Goal: Information Seeking & Learning: Compare options

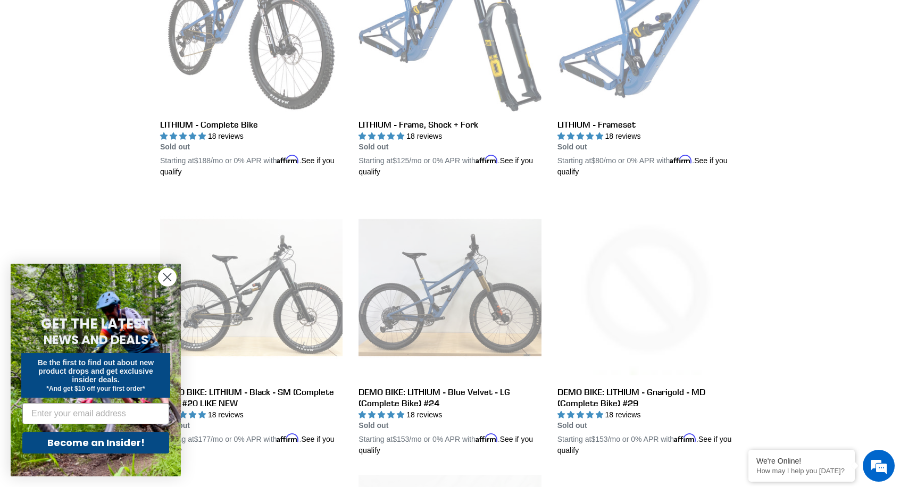
scroll to position [383, 0]
click at [165, 283] on circle "Close dialog" at bounding box center [167, 278] width 18 height 18
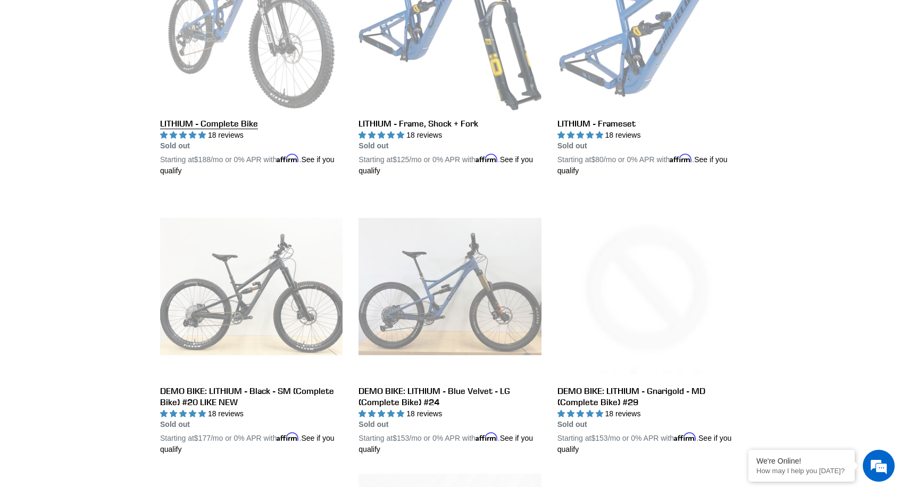
click at [232, 125] on link "LITHIUM - Complete Bike" at bounding box center [251, 52] width 182 height 249
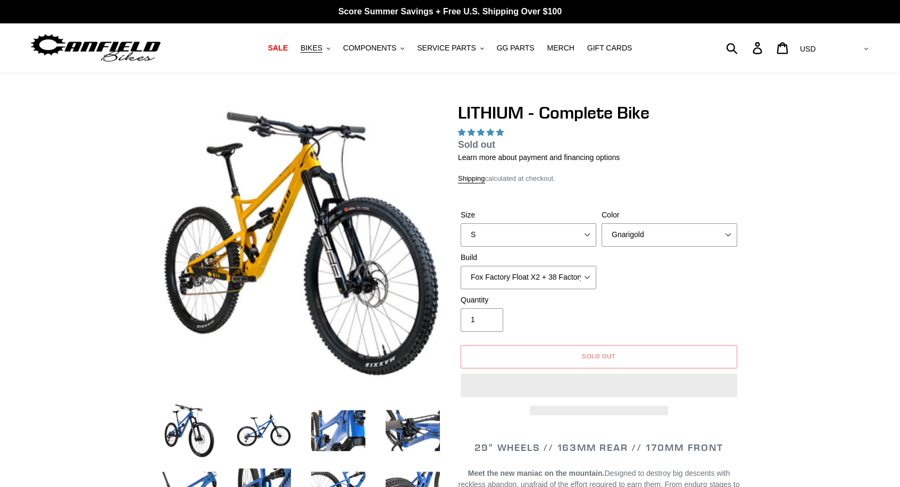
select select "highest-rating"
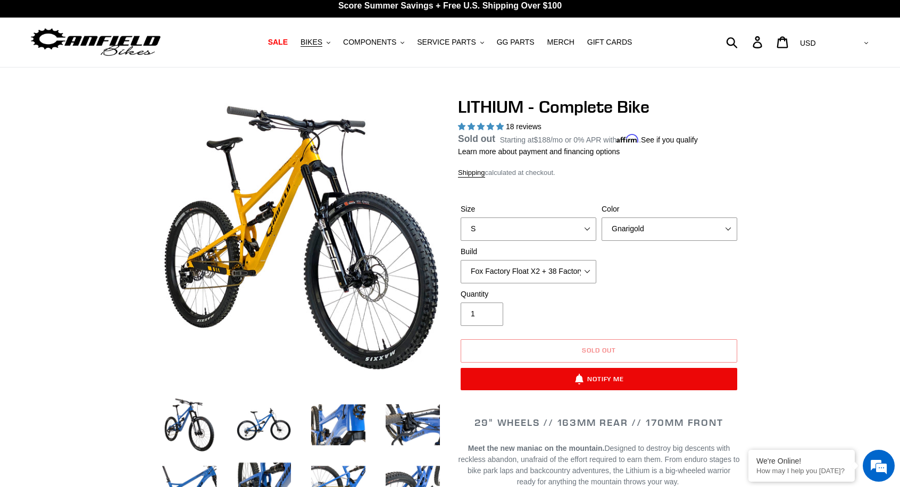
scroll to position [8, 0]
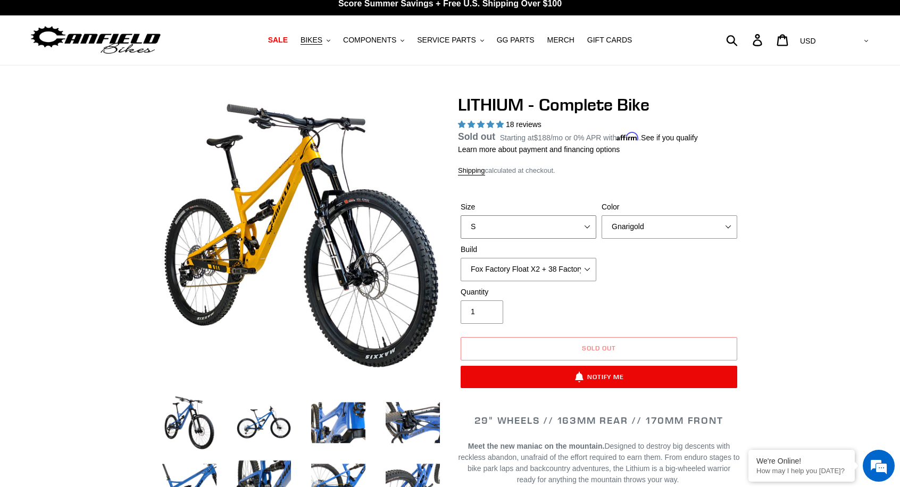
click at [580, 237] on select "S M L XL" at bounding box center [529, 226] width 136 height 23
select select "M"
click at [461, 236] on select "S M L XL" at bounding box center [529, 226] width 136 height 23
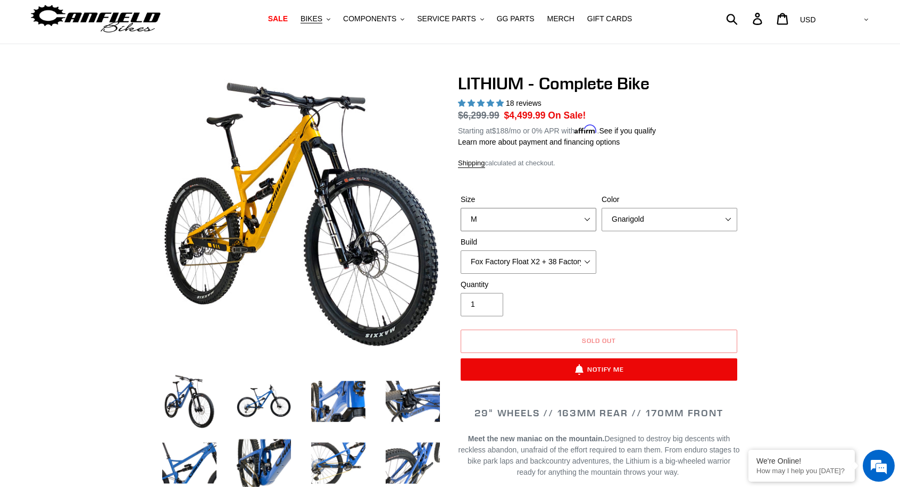
scroll to position [30, 0]
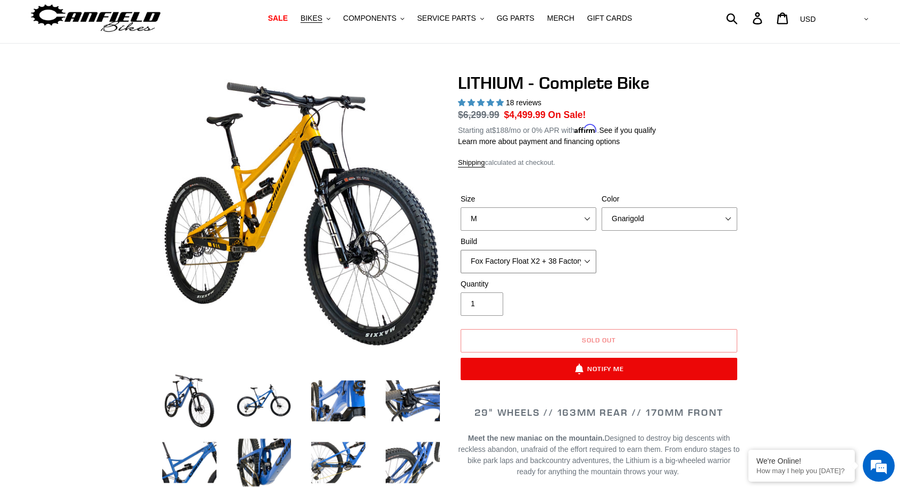
click at [541, 263] on select "Fox Factory Float X2 + 38 Factory Grip 2 170 + SRAM GX Fox Factory Float X2 + 3…" at bounding box center [529, 261] width 136 height 23
click at [461, 256] on select "Fox Factory Float X2 + 38 Factory Grip 2 170 + SRAM GX Fox Factory Float X2 + 3…" at bounding box center [529, 261] width 136 height 23
click at [557, 267] on select "Fox Factory Float X2 + 38 Factory Grip 2 170 + SRAM GX Fox Factory Float X2 + 3…" at bounding box center [529, 261] width 136 height 23
click at [461, 256] on select "Fox Factory Float X2 + 38 Factory Grip 2 170 + SRAM GX Fox Factory Float X2 + 3…" at bounding box center [529, 261] width 136 height 23
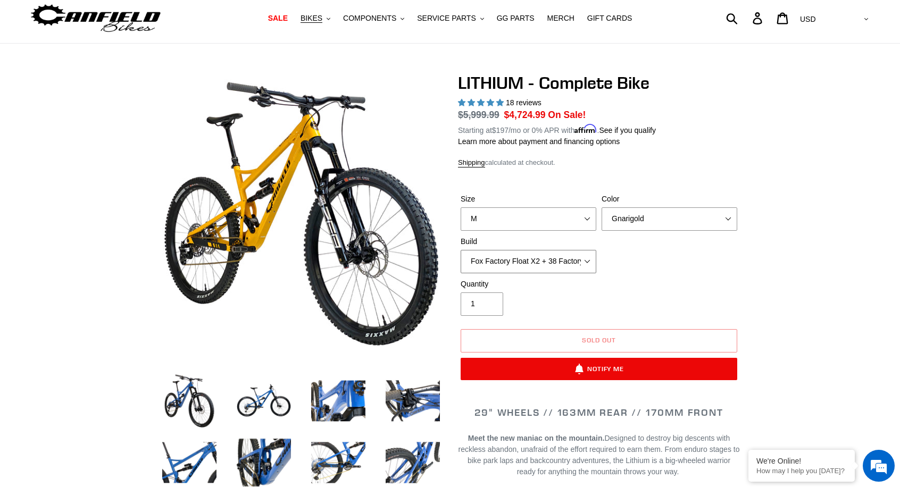
click at [552, 271] on select "Fox Factory Float X2 + 38 Factory Grip 2 170 + SRAM GX Fox Factory Float X2 + 3…" at bounding box center [529, 261] width 136 height 23
click at [461, 256] on select "Fox Factory Float X2 + 38 Factory Grip 2 170 + SRAM GX Fox Factory Float X2 + 3…" at bounding box center [529, 261] width 136 height 23
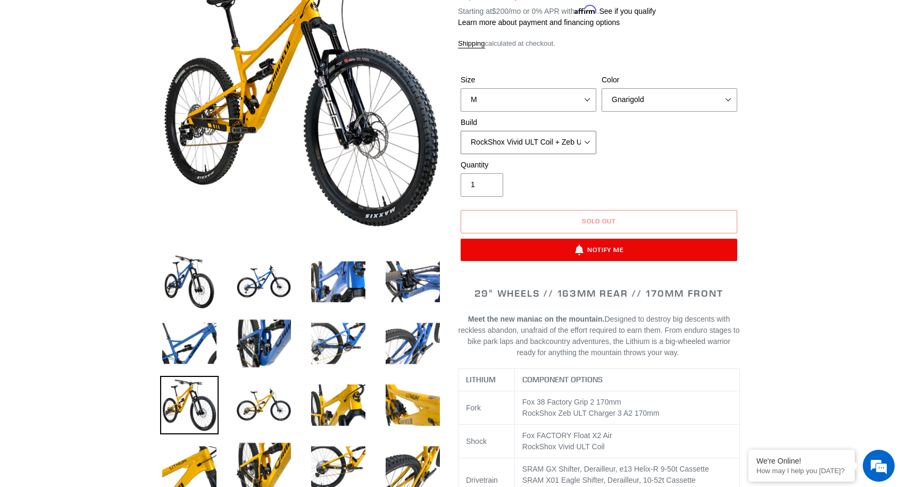
scroll to position [144, 0]
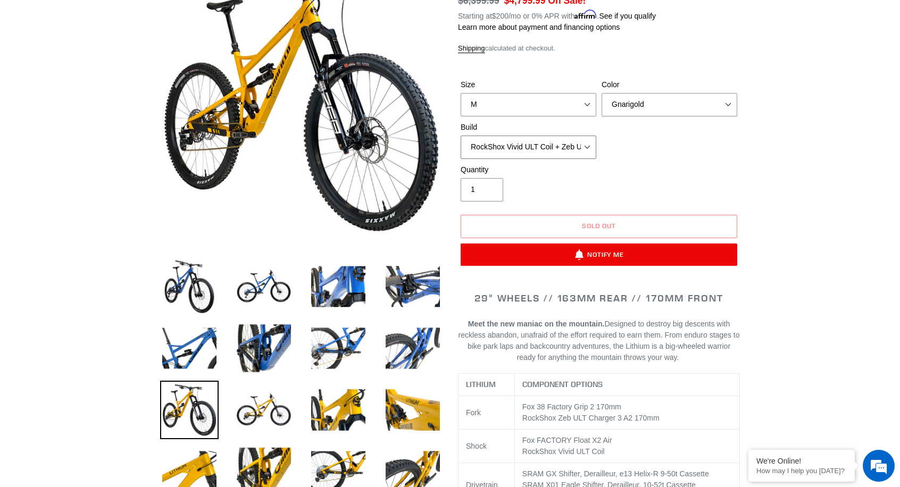
click at [541, 155] on select "Fox Factory Float X2 + 38 Factory Grip 2 170 + SRAM GX Fox Factory Float X2 + 3…" at bounding box center [529, 147] width 136 height 23
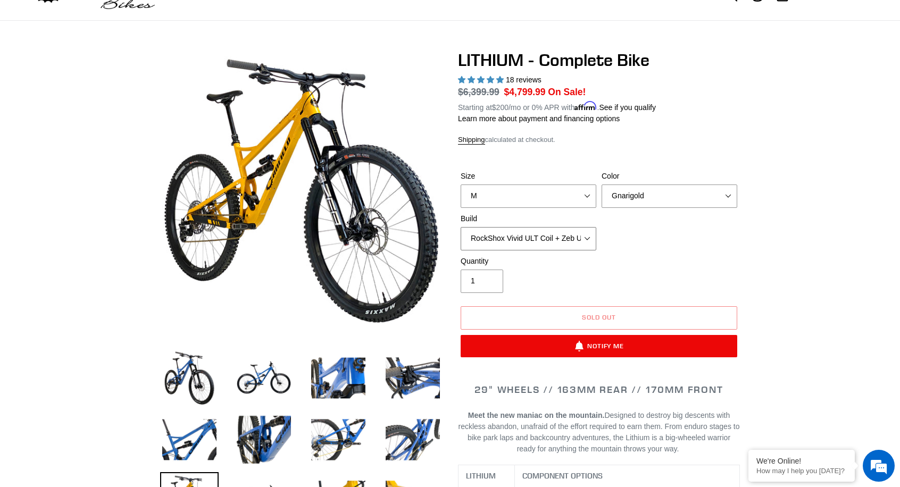
scroll to position [51, 0]
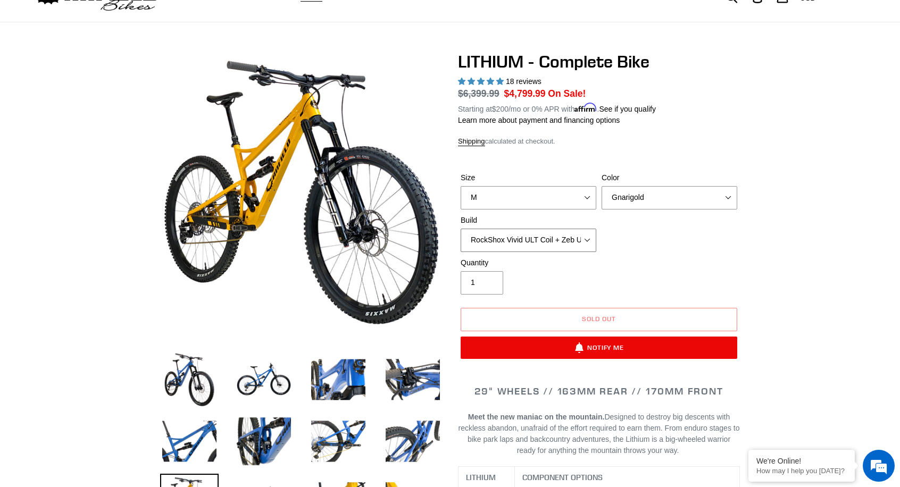
click at [540, 244] on select "Fox Factory Float X2 + 38 Factory Grip 2 170 + SRAM GX Fox Factory Float X2 + 3…" at bounding box center [529, 240] width 136 height 23
click at [461, 235] on select "Fox Factory Float X2 + 38 Factory Grip 2 170 + SRAM GX Fox Factory Float X2 + 3…" at bounding box center [529, 240] width 136 height 23
click at [554, 247] on select "Fox Factory Float X2 + 38 Factory Grip 2 170 + SRAM GX Fox Factory Float X2 + 3…" at bounding box center [529, 240] width 136 height 23
select select "RockShox Vivid ULT Coil + Zeb ULT Chg 3 + SRAM XO"
click at [461, 235] on select "Fox Factory Float X2 + 38 Factory Grip 2 170 + SRAM GX Fox Factory Float X2 + 3…" at bounding box center [529, 240] width 136 height 23
